Goal: Task Accomplishment & Management: Use online tool/utility

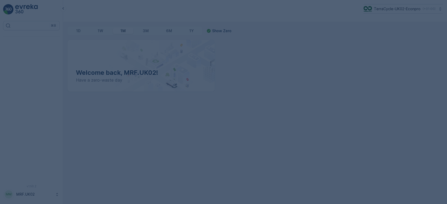
drag, startPoint x: 0, startPoint y: 0, endPoint x: 180, endPoint y: 142, distance: 229.5
click at [180, 142] on div at bounding box center [223, 102] width 447 height 204
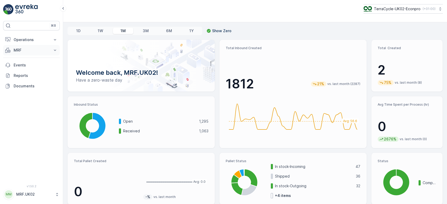
click at [34, 49] on p "MRF" at bounding box center [32, 50] width 36 height 5
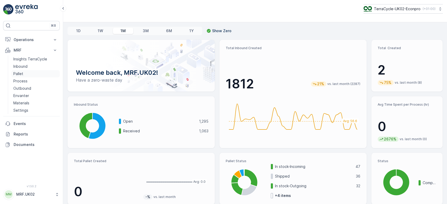
click at [26, 71] on link "Pallet" at bounding box center [35, 73] width 48 height 7
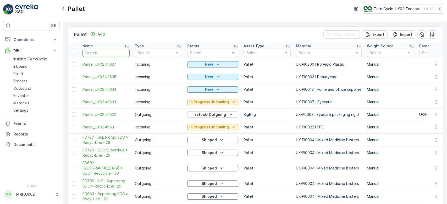
click at [103, 55] on input "text" at bounding box center [106, 53] width 47 height 8
type input "1"
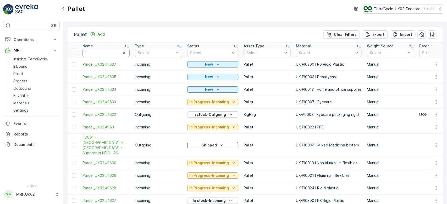
click at [103, 55] on input "1" at bounding box center [106, 53] width 47 height 8
type input "14"
click at [103, 55] on input "146" at bounding box center [106, 53] width 47 height 8
type input "1469"
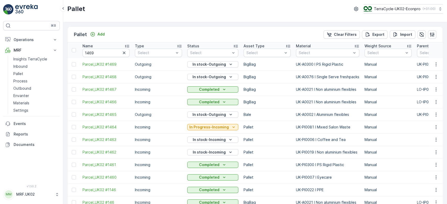
type input "146"
type input "1469"
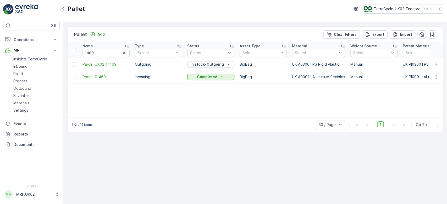
click at [100, 65] on span "Parcel_UK02 #1469" at bounding box center [106, 64] width 47 height 5
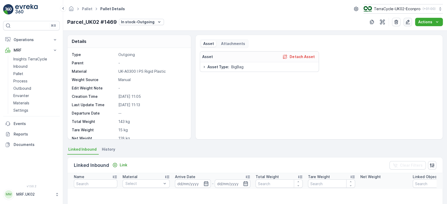
click at [408, 23] on icon "button" at bounding box center [407, 21] width 5 height 5
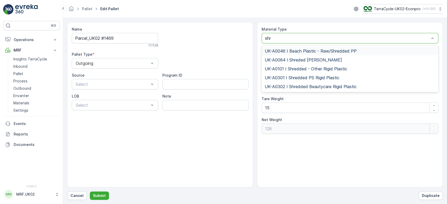
type input "shre"
click at [326, 59] on span "UK-A0084 I Shreded Nitrile Gloves" at bounding box center [303, 60] width 77 height 5
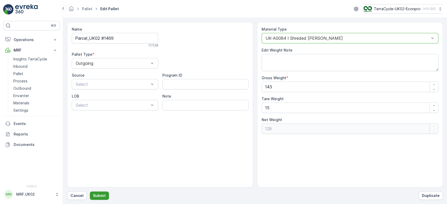
click at [94, 196] on p "Submit" at bounding box center [99, 195] width 13 height 5
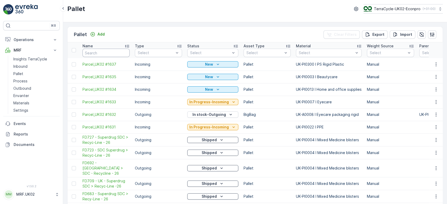
click at [108, 51] on input "text" at bounding box center [106, 53] width 47 height 8
type input "1469"
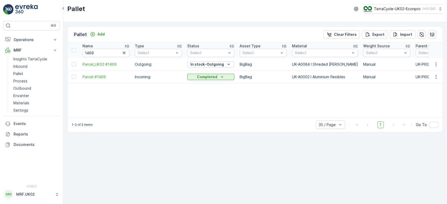
click at [170, 160] on div "Pallet Add Clear Filters Export Import Name 1469 Type Select Status Select Asse…" at bounding box center [255, 113] width 384 height 182
click at [125, 52] on icon "button" at bounding box center [124, 52] width 5 height 5
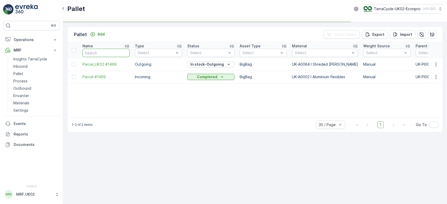
click at [100, 51] on input "text" at bounding box center [106, 53] width 47 height 8
type input "1"
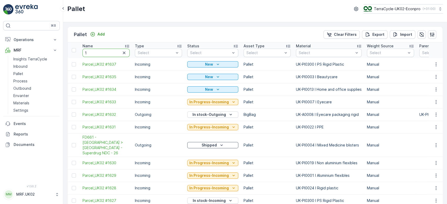
click at [100, 51] on input "1" at bounding box center [106, 53] width 47 height 8
type input "1613"
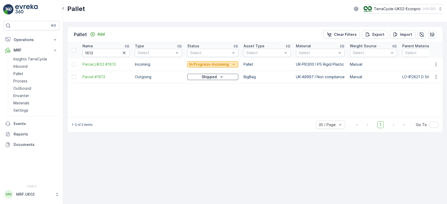
click at [222, 63] on p "In Progress-Incoming" at bounding box center [209, 64] width 40 height 5
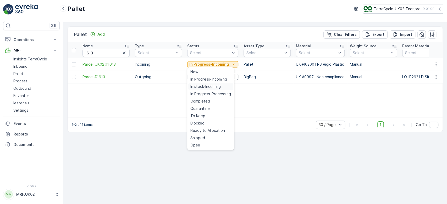
click at [215, 87] on span "In stock-Incoming" at bounding box center [206, 86] width 30 height 5
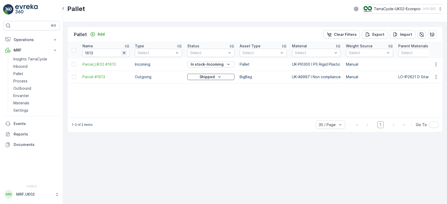
click at [122, 54] on icon "button" at bounding box center [124, 52] width 5 height 5
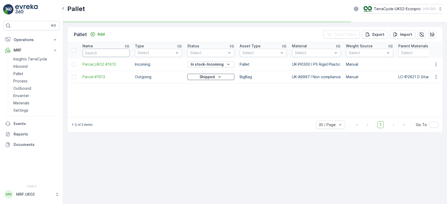
click at [95, 52] on input "text" at bounding box center [106, 53] width 47 height 8
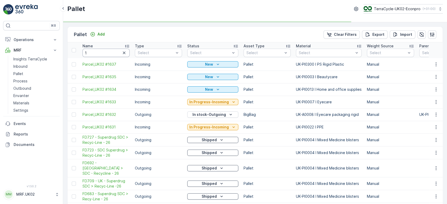
click at [95, 52] on input "1" at bounding box center [106, 53] width 47 height 8
type input "14"
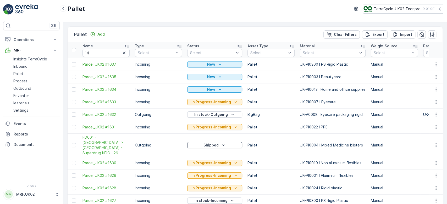
type input "1"
click at [95, 52] on input "14" at bounding box center [106, 53] width 47 height 8
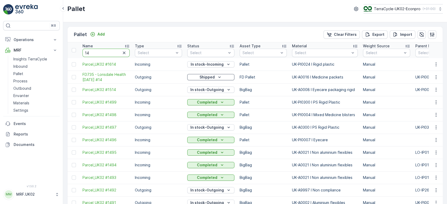
click at [95, 52] on input "14" at bounding box center [106, 53] width 47 height 8
type input "1469"
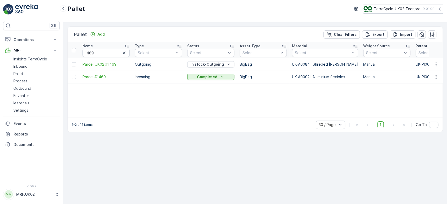
click at [105, 63] on span "Parcel_UK02 #1469" at bounding box center [106, 64] width 47 height 5
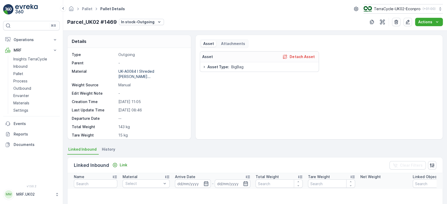
click at [157, 116] on p "--" at bounding box center [151, 118] width 67 height 5
click at [424, 61] on div "Asset Detach Asset Asset Type : BigBag" at bounding box center [319, 93] width 239 height 84
click at [409, 23] on icon "button" at bounding box center [407, 21] width 5 height 5
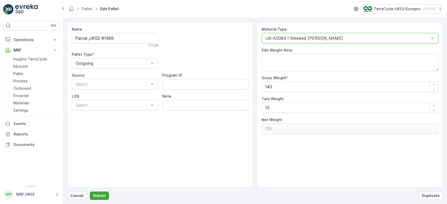
click at [359, 39] on div at bounding box center [347, 38] width 165 height 5
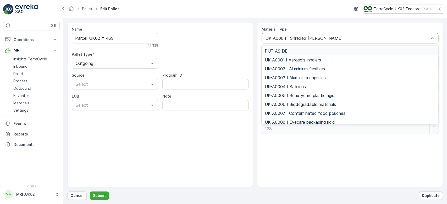
click at [359, 39] on div at bounding box center [347, 38] width 165 height 5
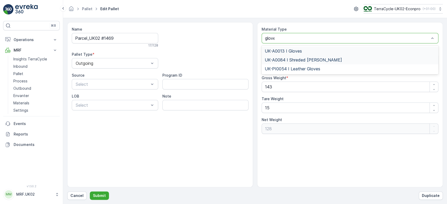
type input "gloves"
click at [307, 49] on div "UK-A0013 I Gloves" at bounding box center [350, 51] width 171 height 5
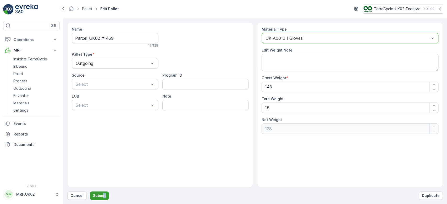
drag, startPoint x: 108, startPoint y: 196, endPoint x: 100, endPoint y: 195, distance: 7.9
click at [100, 195] on div "Cancel Submit Duplicate" at bounding box center [255, 196] width 376 height 8
click at [100, 195] on p "Submit" at bounding box center [99, 195] width 13 height 5
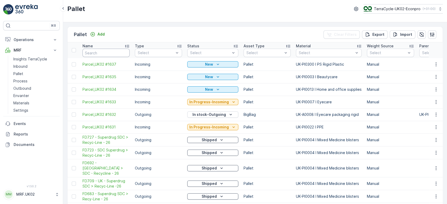
click at [99, 50] on input "text" at bounding box center [106, 53] width 47 height 8
type input "146"
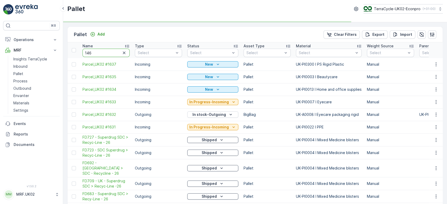
click at [99, 50] on input "146" at bounding box center [106, 53] width 47 height 8
type input "1469"
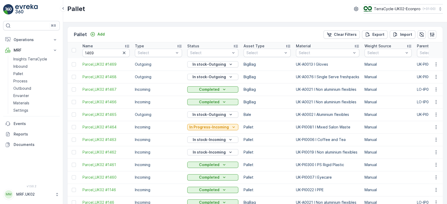
type input "146"
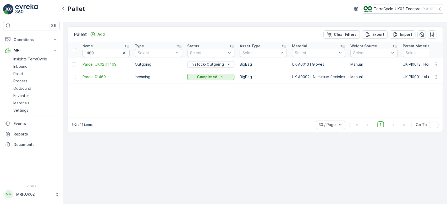
click at [100, 63] on span "Parcel_UK02 #1469" at bounding box center [106, 64] width 47 height 5
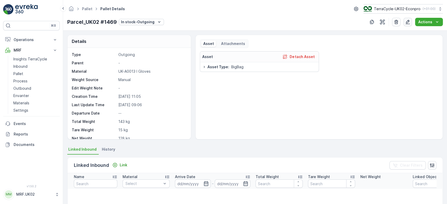
click at [410, 22] on icon "button" at bounding box center [407, 21] width 5 height 5
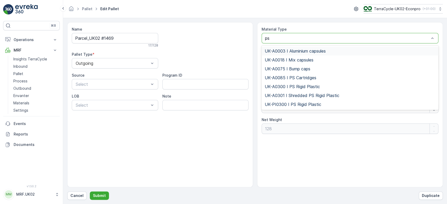
type input "ps r"
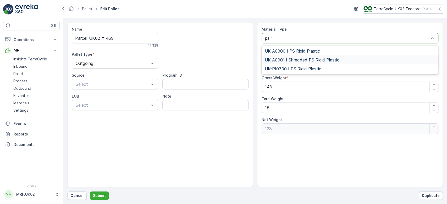
click at [317, 59] on span "UK-A0301 I Shredded PS Rigid Plastic" at bounding box center [302, 60] width 75 height 5
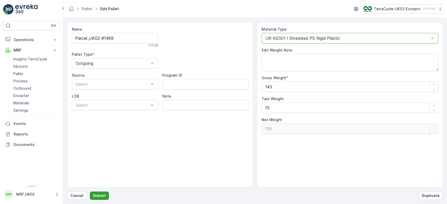
click at [97, 194] on p "Submit" at bounding box center [99, 195] width 13 height 5
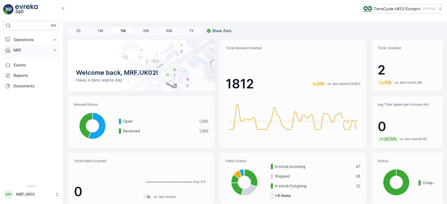
click at [50, 49] on button "MRF" at bounding box center [31, 50] width 57 height 10
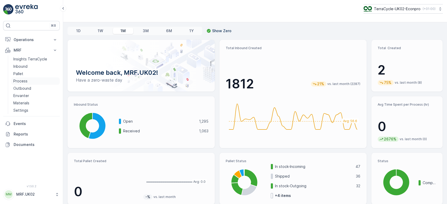
click at [37, 78] on link "Process" at bounding box center [35, 81] width 48 height 7
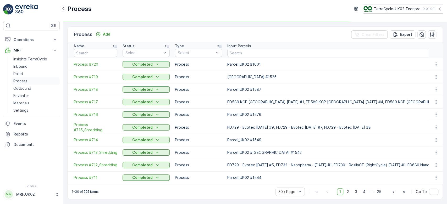
click at [27, 81] on link "Process" at bounding box center [35, 81] width 48 height 7
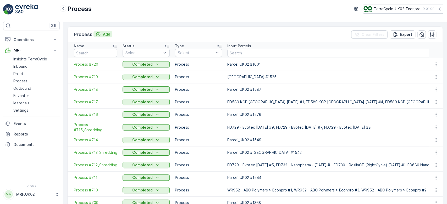
click at [110, 34] on p "Add" at bounding box center [106, 34] width 7 height 5
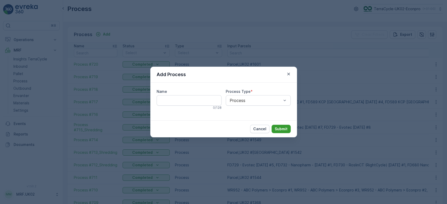
click at [284, 129] on p "Submit" at bounding box center [281, 129] width 13 height 5
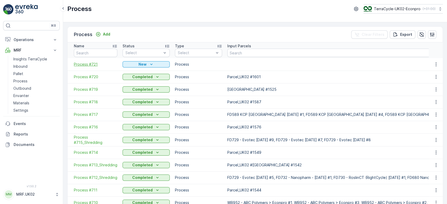
click at [91, 62] on span "Process #721" at bounding box center [96, 64] width 44 height 5
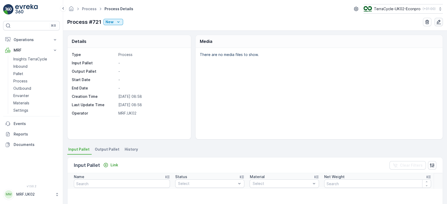
click at [439, 22] on icon "button" at bounding box center [439, 22] width 4 height 4
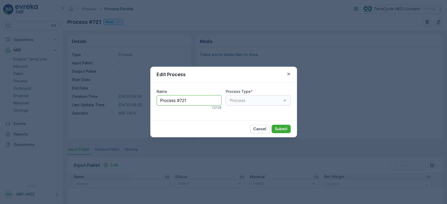
click at [192, 102] on input "Process #721" at bounding box center [189, 100] width 65 height 10
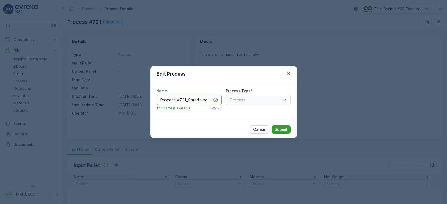
type input "Process #721_Shredding"
click at [286, 128] on p "Submit" at bounding box center [281, 129] width 13 height 5
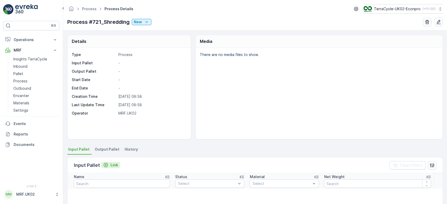
click at [117, 163] on p "Link" at bounding box center [115, 165] width 8 height 5
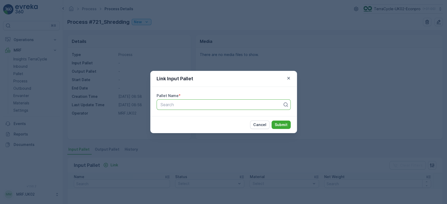
click at [198, 100] on div "Search" at bounding box center [224, 105] width 134 height 10
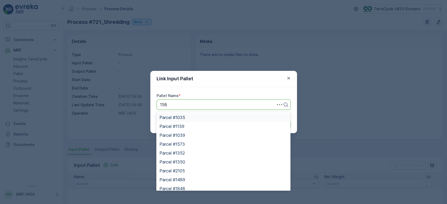
type input "1589"
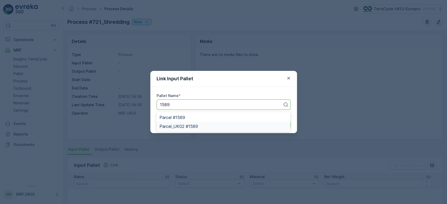
click at [198, 127] on span "Parcel_UK02 #1589" at bounding box center [179, 126] width 39 height 5
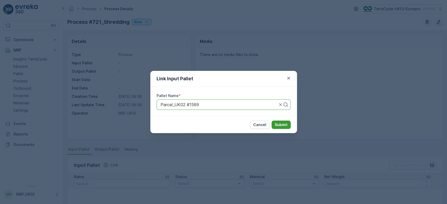
click at [276, 124] on p "Submit" at bounding box center [281, 124] width 13 height 5
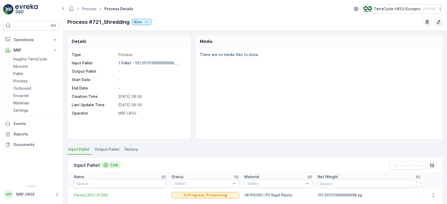
click at [112, 164] on p "Link" at bounding box center [115, 165] width 8 height 5
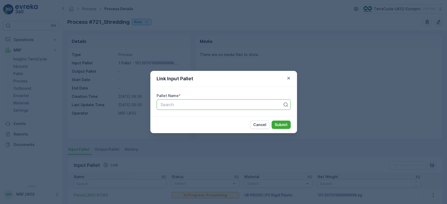
click at [186, 106] on div at bounding box center [221, 104] width 123 height 5
type input "1613"
click at [196, 117] on span "Parcel_UK02 #1613" at bounding box center [179, 117] width 38 height 5
click at [281, 126] on p "Submit" at bounding box center [281, 124] width 13 height 5
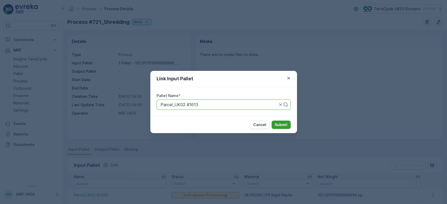
click at [279, 123] on p "Submit" at bounding box center [281, 124] width 13 height 5
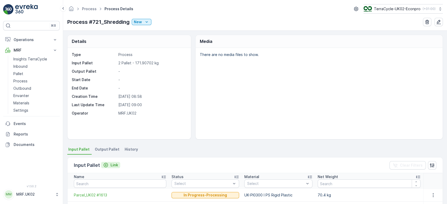
click at [113, 165] on p "Link" at bounding box center [115, 165] width 8 height 5
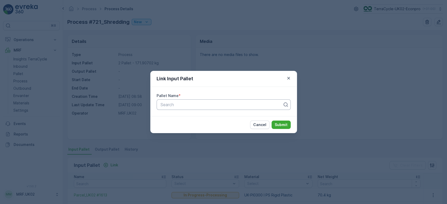
click at [173, 106] on div at bounding box center [221, 104] width 123 height 5
type input "1590"
click at [188, 126] on span "Parcel_UK02 #1590" at bounding box center [179, 126] width 39 height 5
click at [284, 126] on p "Submit" at bounding box center [281, 124] width 13 height 5
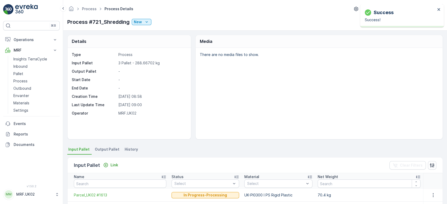
click at [368, 107] on div "There are no media files to show." at bounding box center [319, 93] width 247 height 91
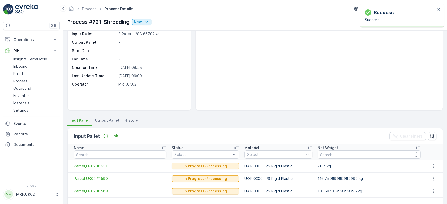
scroll to position [42, 0]
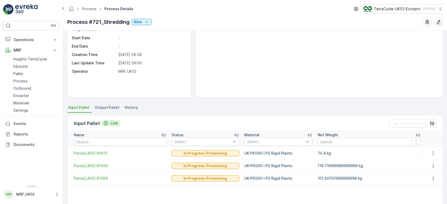
click at [115, 123] on p "Link" at bounding box center [115, 123] width 8 height 5
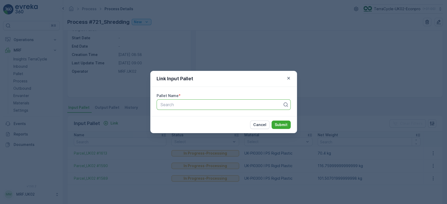
click at [188, 104] on div at bounding box center [221, 104] width 123 height 5
type input "1585"
click at [200, 124] on div "Parcel_UK02 #1585" at bounding box center [224, 126] width 128 height 5
click at [278, 121] on button "Submit" at bounding box center [281, 125] width 19 height 8
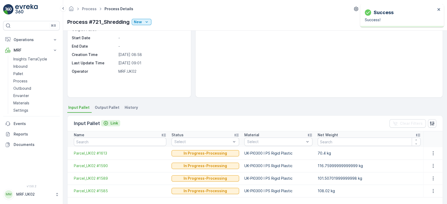
click at [114, 125] on p "Link" at bounding box center [115, 123] width 8 height 5
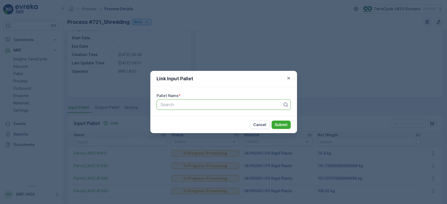
click at [177, 106] on div at bounding box center [221, 104] width 123 height 5
type input "1606"
click at [193, 123] on div "Parcel_UK02 #1606" at bounding box center [223, 126] width 134 height 9
click at [281, 122] on button "Submit" at bounding box center [281, 125] width 19 height 8
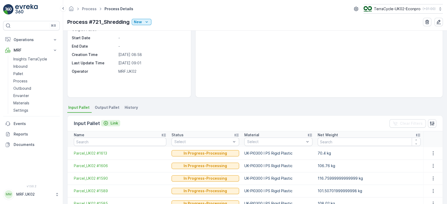
click at [114, 123] on p "Link" at bounding box center [115, 123] width 8 height 5
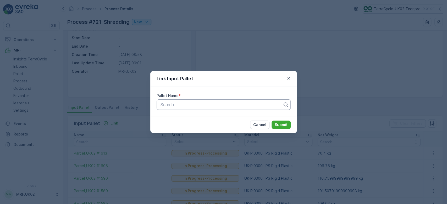
click at [185, 105] on div at bounding box center [221, 104] width 123 height 5
type input "1578"
click at [192, 126] on span "Parcel_UK02 #1578" at bounding box center [179, 126] width 38 height 5
click at [277, 125] on p "Submit" at bounding box center [281, 124] width 13 height 5
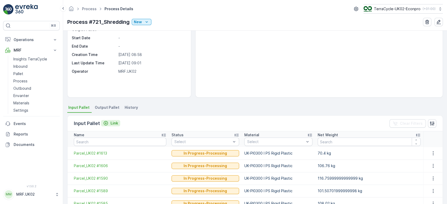
click at [115, 122] on p "Link" at bounding box center [115, 123] width 8 height 5
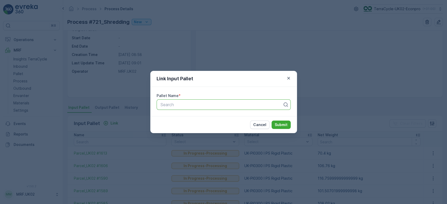
click at [192, 106] on div at bounding box center [221, 104] width 123 height 5
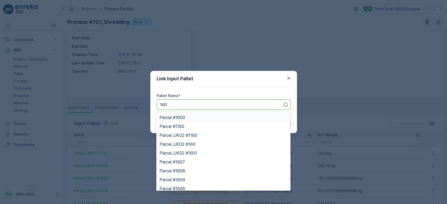
type input "1603"
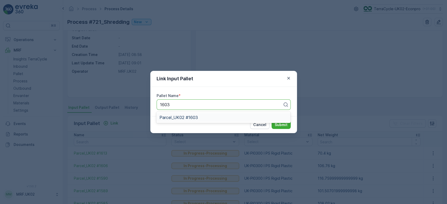
click at [193, 117] on span "Parcel_UK02 #1603" at bounding box center [179, 117] width 39 height 5
click at [286, 124] on p "Submit" at bounding box center [281, 124] width 13 height 5
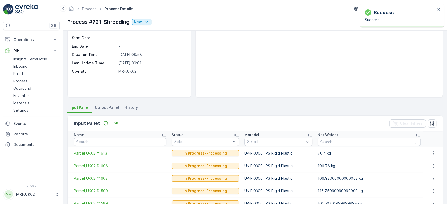
click at [193, 93] on div "Details Type Process Input Pallet 7 Pallet - 701.70702 kg Output Pallet - Start…" at bounding box center [255, 45] width 376 height 105
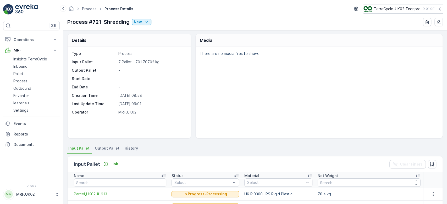
scroll to position [0, 0]
click at [112, 150] on span "Output Pallet" at bounding box center [107, 149] width 25 height 5
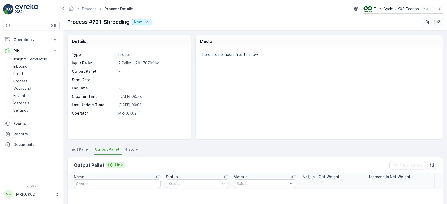
click at [119, 164] on p "Link" at bounding box center [119, 165] width 8 height 5
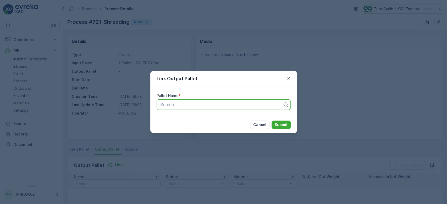
click at [185, 105] on div at bounding box center [221, 104] width 123 height 5
type input "1469"
click at [196, 125] on span "Parcel_UK02 #1469" at bounding box center [179, 126] width 39 height 5
click at [284, 126] on p "Submit" at bounding box center [281, 124] width 13 height 5
click at [282, 123] on p "Submit" at bounding box center [281, 124] width 13 height 5
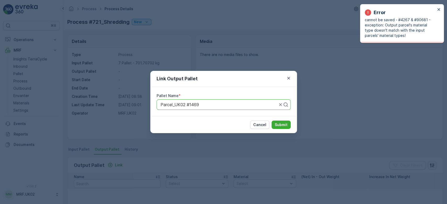
click at [293, 46] on div "Link Output Pallet Pallet Name * Parcel_UK02 #1469 Cancel Submit" at bounding box center [223, 102] width 447 height 204
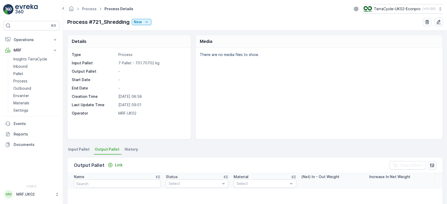
click at [296, 110] on div "There are no media files to show." at bounding box center [319, 93] width 247 height 91
click at [425, 67] on div "There are no media files to show." at bounding box center [319, 93] width 247 height 91
click at [115, 163] on p "Link" at bounding box center [119, 165] width 8 height 5
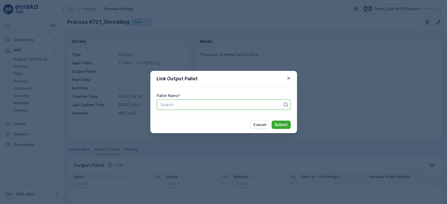
click at [174, 105] on div at bounding box center [221, 104] width 123 height 5
type input "1469"
click at [179, 125] on span "Parcel_UK02 #1469" at bounding box center [179, 126] width 39 height 5
click at [278, 125] on p "Submit" at bounding box center [281, 124] width 13 height 5
click at [259, 123] on p "Cancel" at bounding box center [259, 124] width 13 height 5
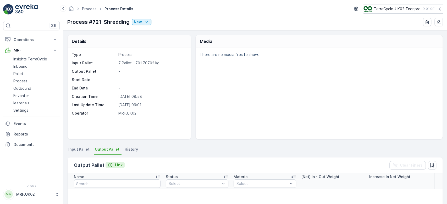
click at [117, 165] on p "Link" at bounding box center [119, 165] width 8 height 5
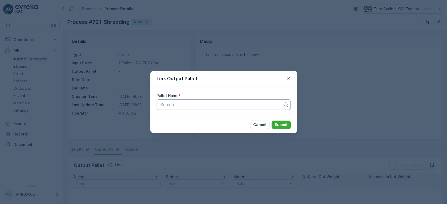
click at [179, 107] on div at bounding box center [221, 104] width 123 height 5
type input "1469"
click at [179, 126] on span "Parcel_UK02 #1469" at bounding box center [179, 126] width 39 height 5
click at [273, 126] on button "Submit" at bounding box center [281, 125] width 19 height 8
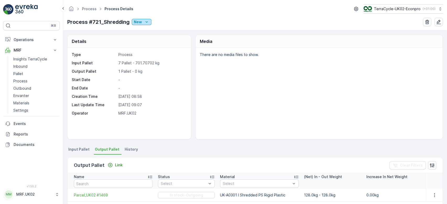
click at [145, 20] on icon "New" at bounding box center [146, 21] width 5 height 5
click at [147, 37] on div "Ready" at bounding box center [163, 36] width 61 height 7
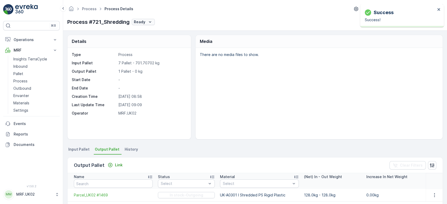
click at [144, 21] on p "Ready" at bounding box center [140, 21] width 12 height 5
click at [144, 41] on div "In progress" at bounding box center [163, 44] width 61 height 7
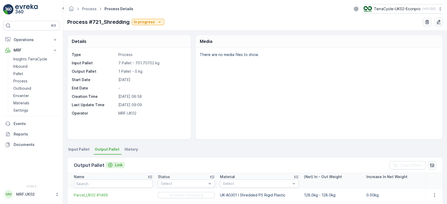
click at [116, 165] on p "Link" at bounding box center [119, 165] width 8 height 5
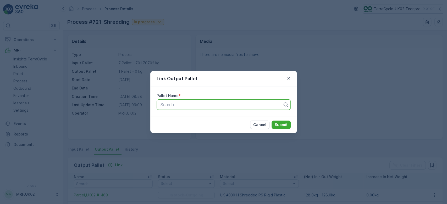
click at [172, 105] on div at bounding box center [221, 104] width 123 height 5
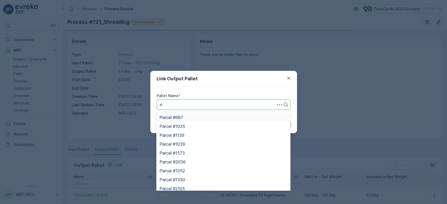
type input "r"
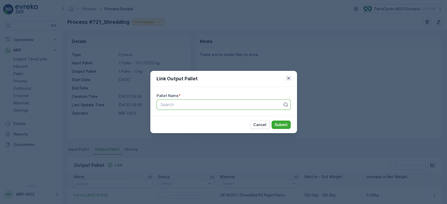
click at [287, 79] on icon "button" at bounding box center [288, 78] width 5 height 5
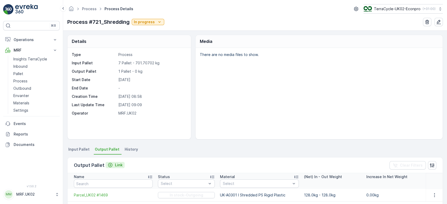
click at [119, 167] on p "Link" at bounding box center [119, 165] width 8 height 5
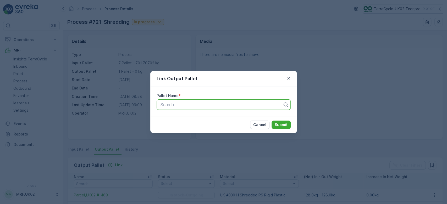
click at [170, 107] on div at bounding box center [221, 104] width 123 height 5
type input "1518"
click at [175, 115] on span "Parcel_UK02 #1518" at bounding box center [179, 117] width 38 height 5
click at [283, 124] on p "Submit" at bounding box center [281, 124] width 13 height 5
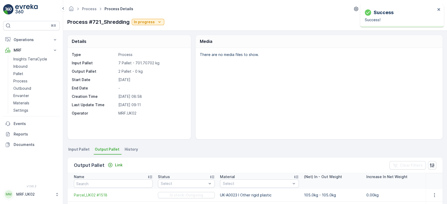
click at [329, 89] on div "There are no media files to show." at bounding box center [319, 93] width 247 height 91
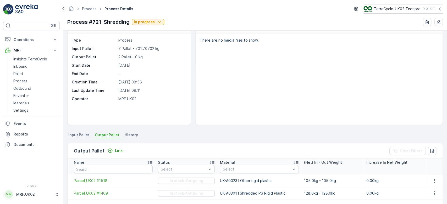
scroll to position [14, 0]
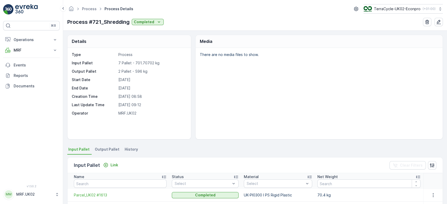
click at [338, 72] on div "There are no media files to show." at bounding box center [319, 93] width 247 height 91
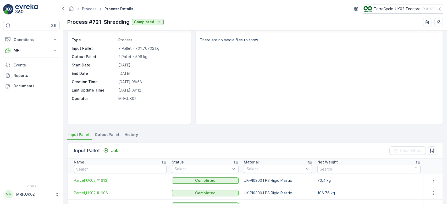
scroll to position [28, 0]
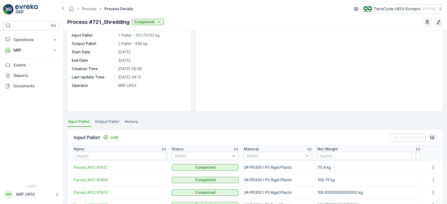
click at [113, 121] on span "Output Pallet" at bounding box center [107, 121] width 25 height 5
